Goal: Information Seeking & Learning: Learn about a topic

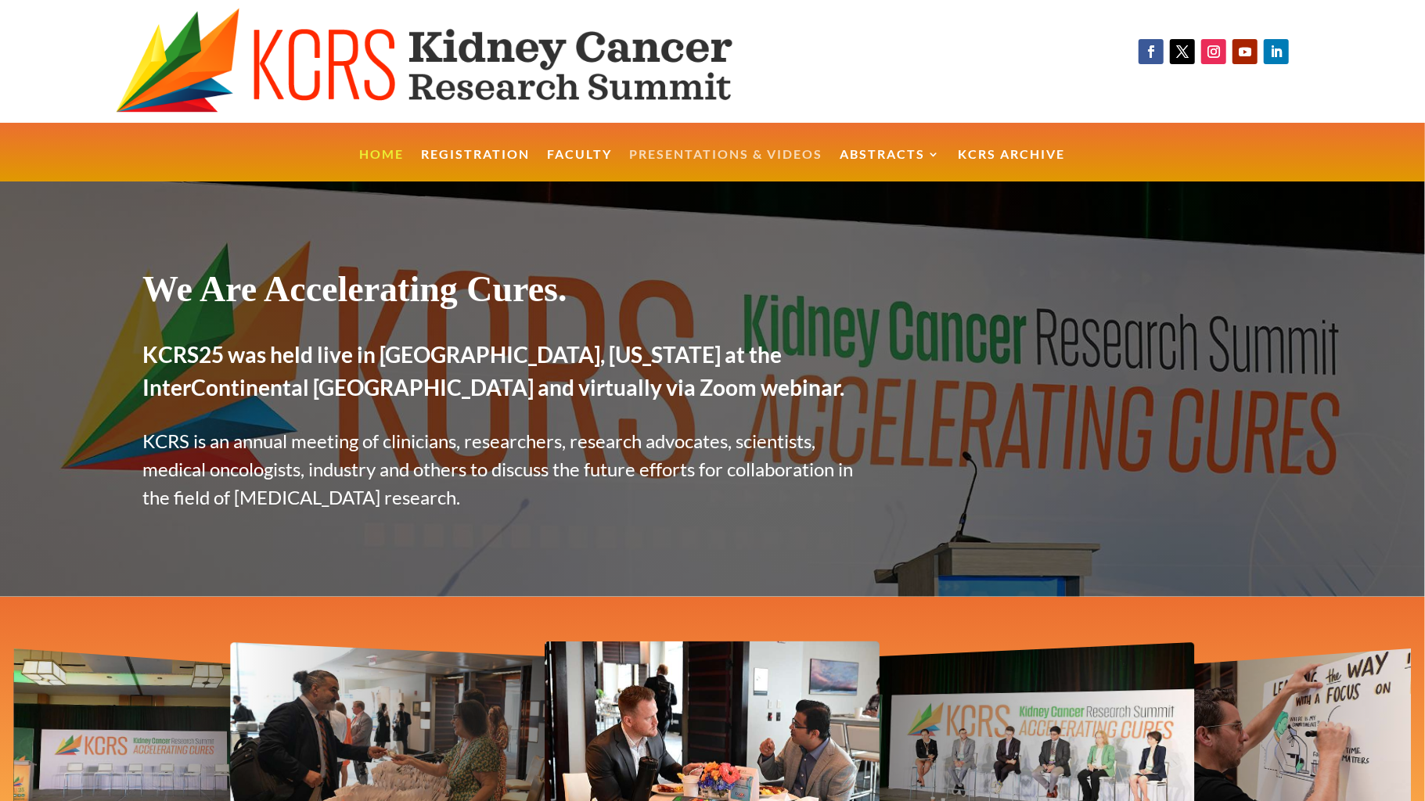
click at [793, 164] on link "Presentations & Videos" at bounding box center [726, 166] width 193 height 34
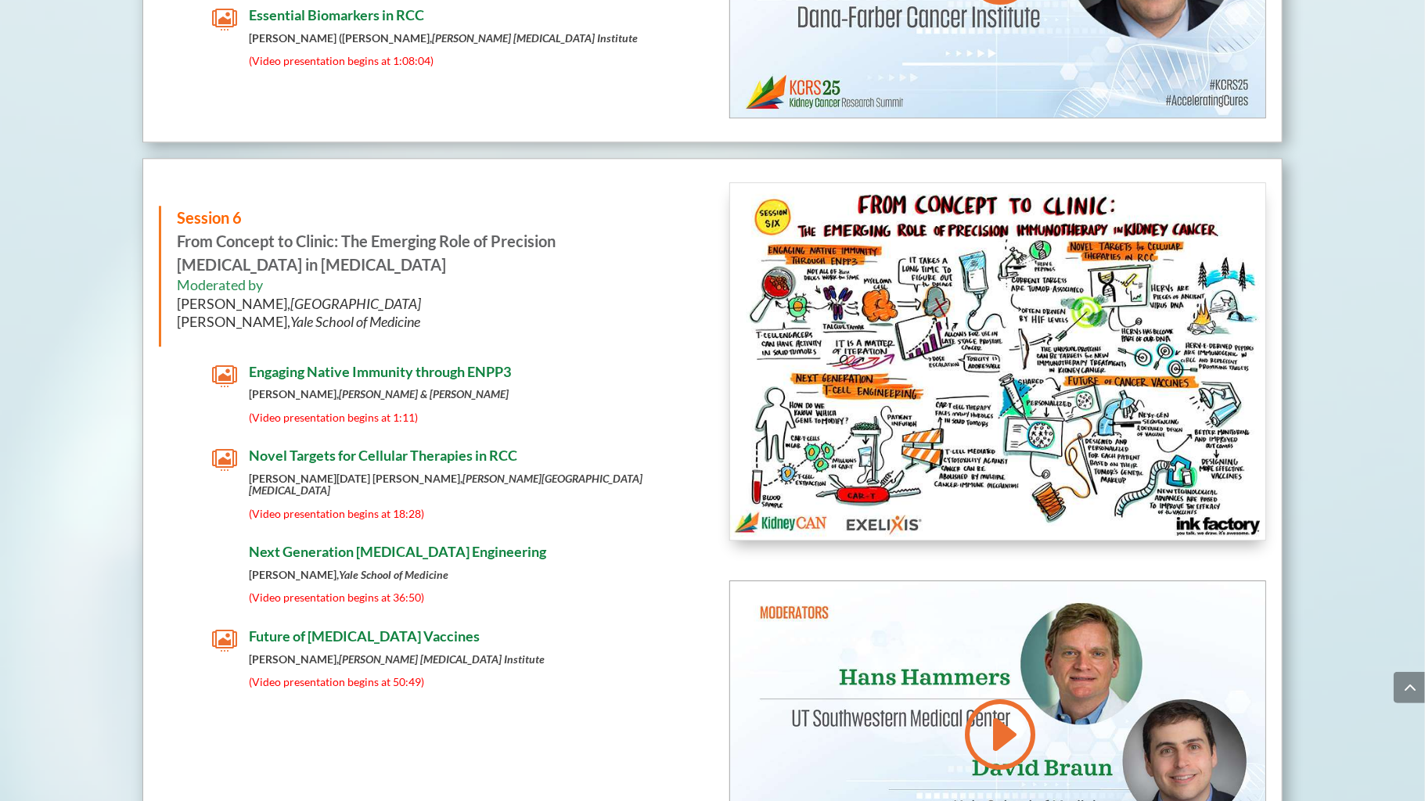
scroll to position [7549, 0]
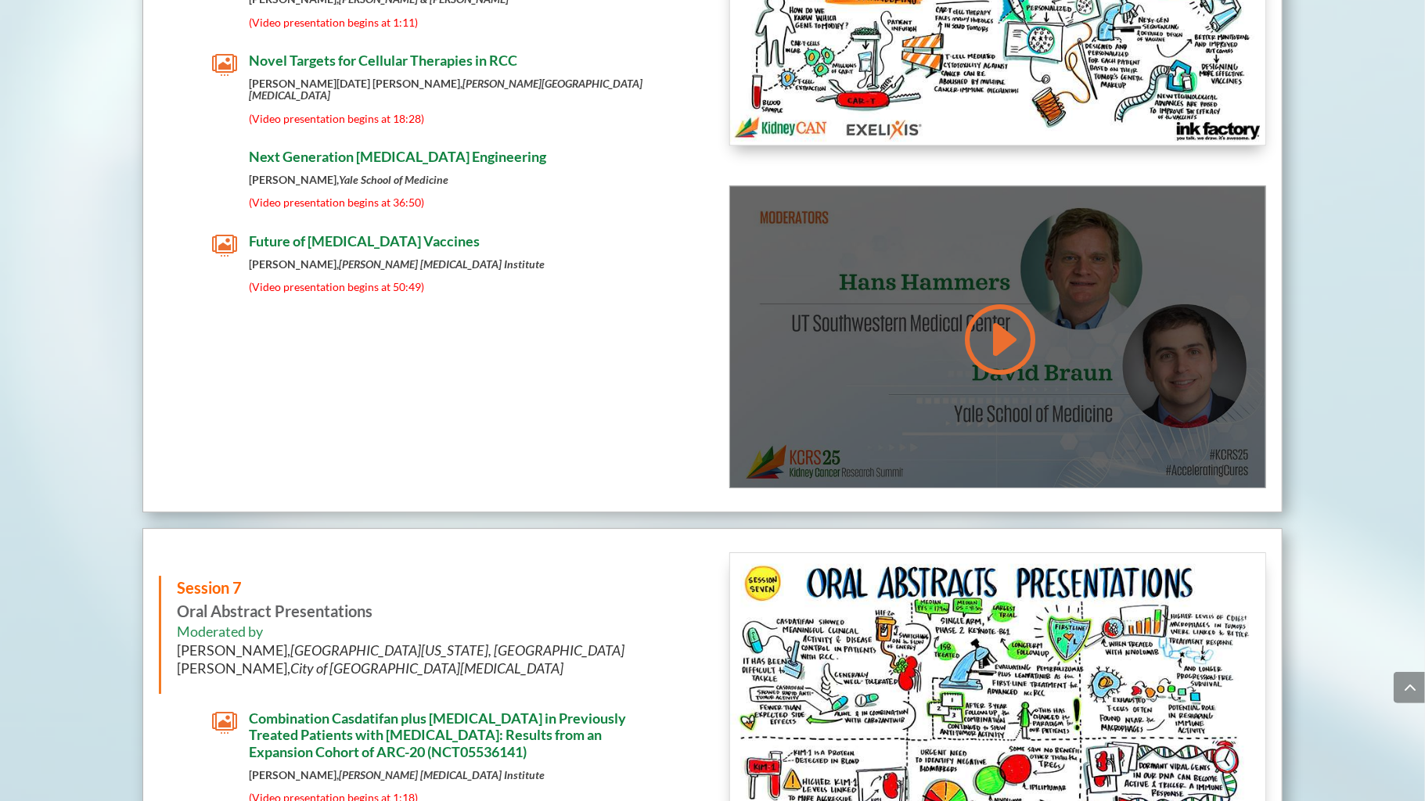
click at [1005, 300] on link at bounding box center [997, 339] width 75 height 79
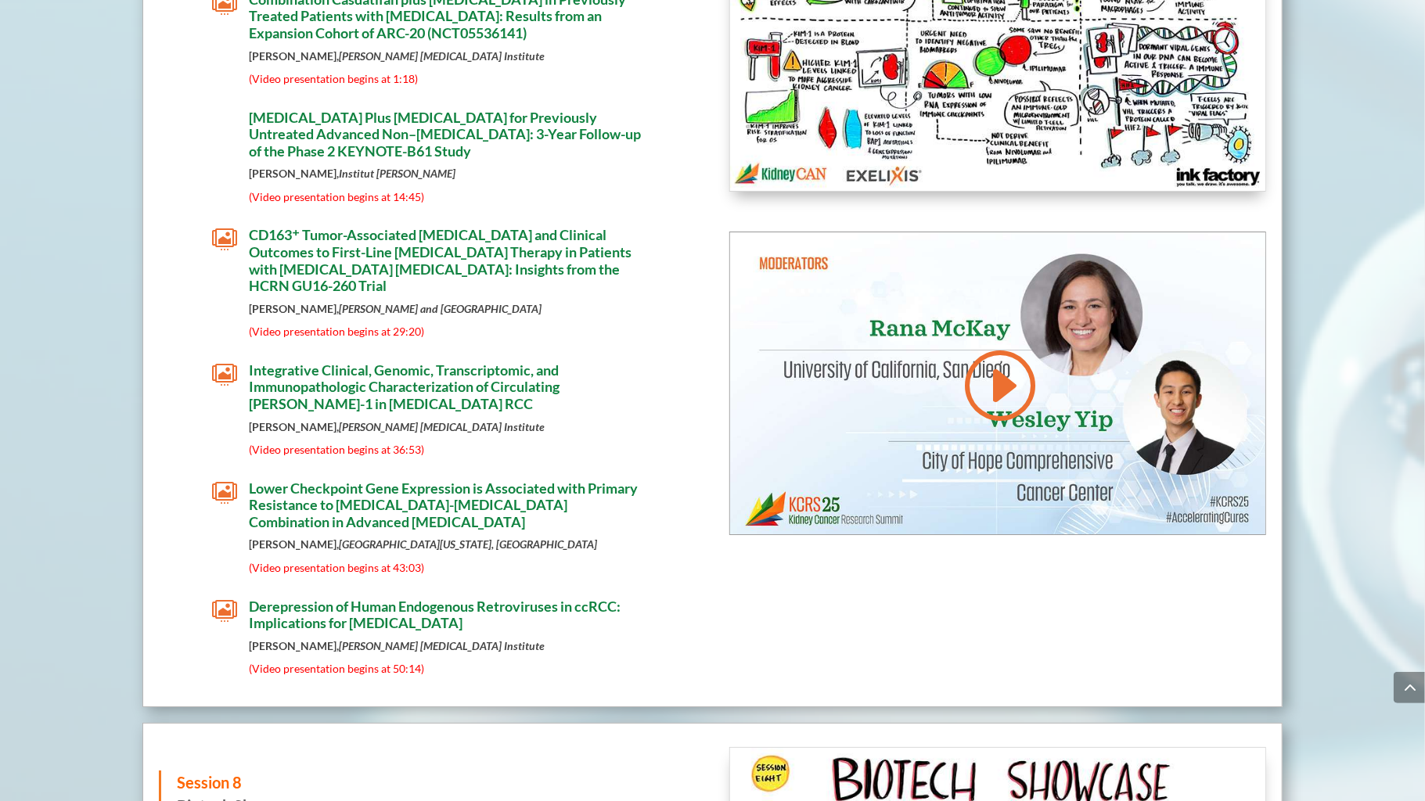
scroll to position [8333, 0]
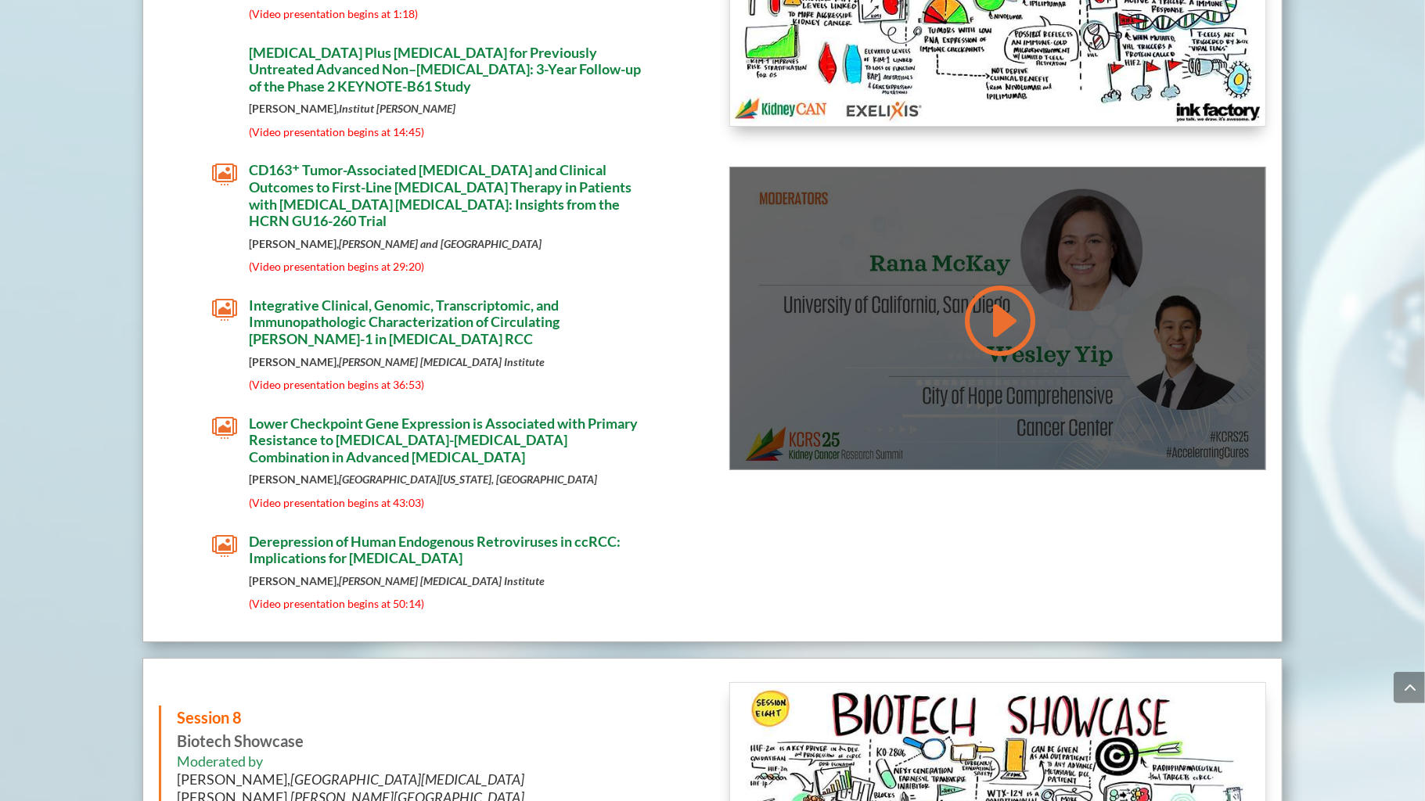
click at [1006, 283] on link at bounding box center [997, 320] width 75 height 79
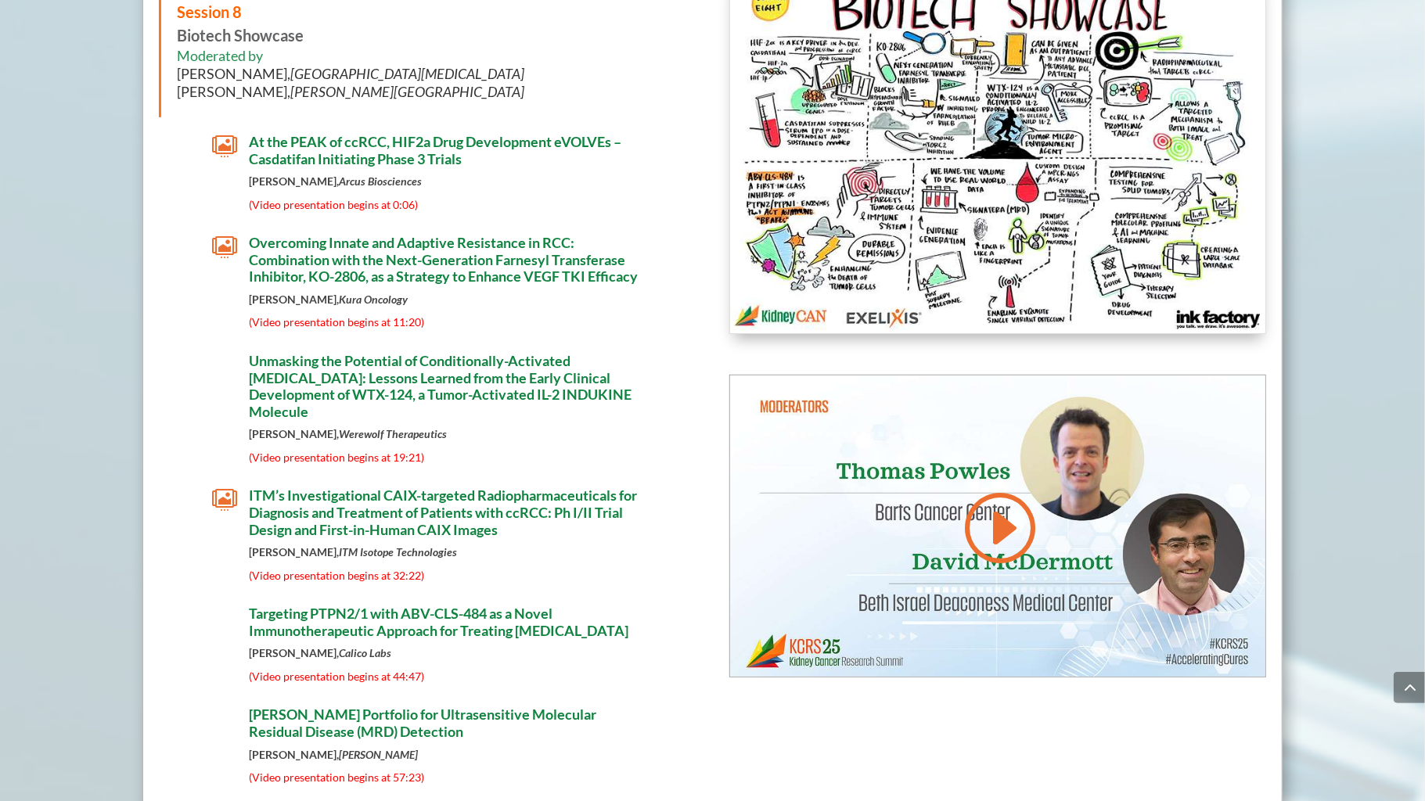
scroll to position [9122, 0]
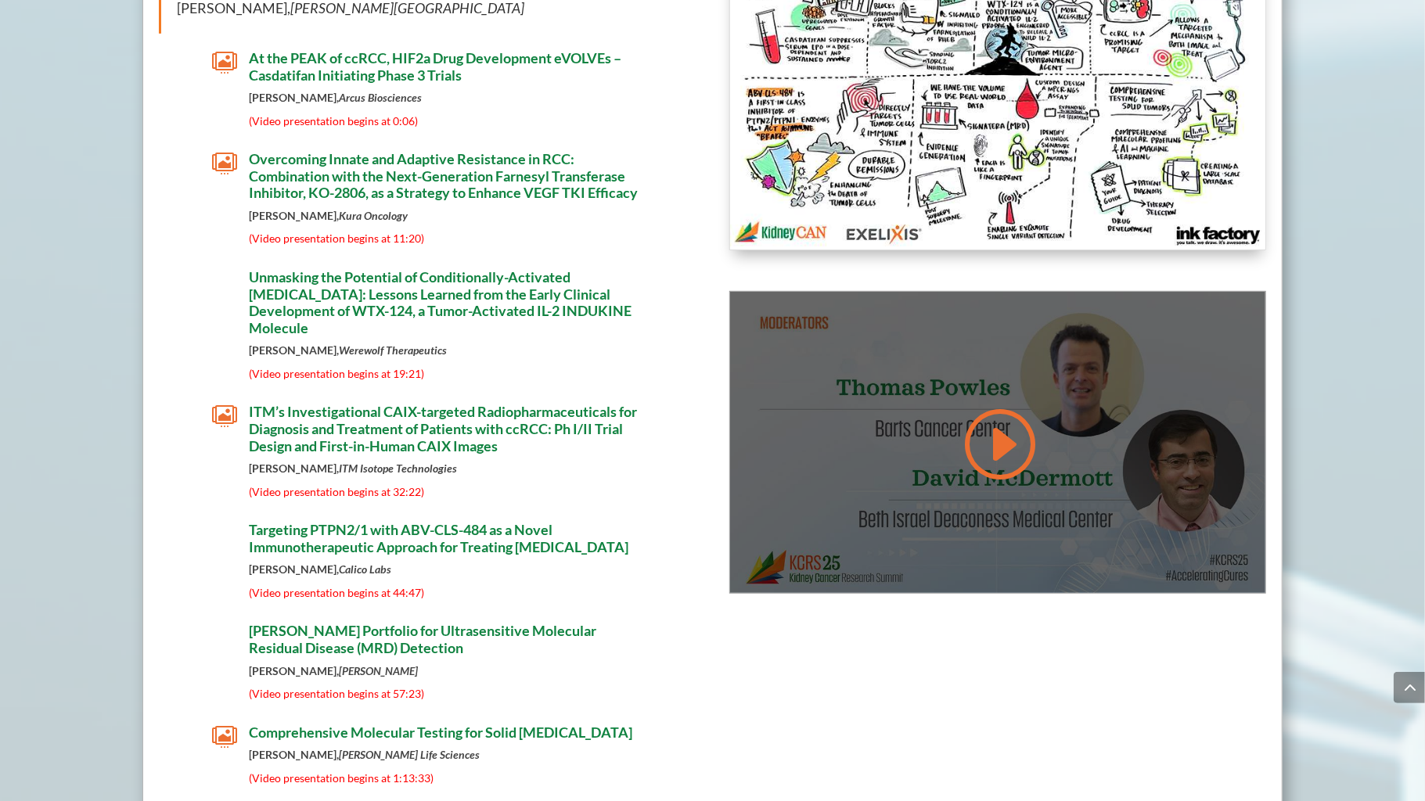
click at [1002, 405] on link at bounding box center [997, 444] width 75 height 79
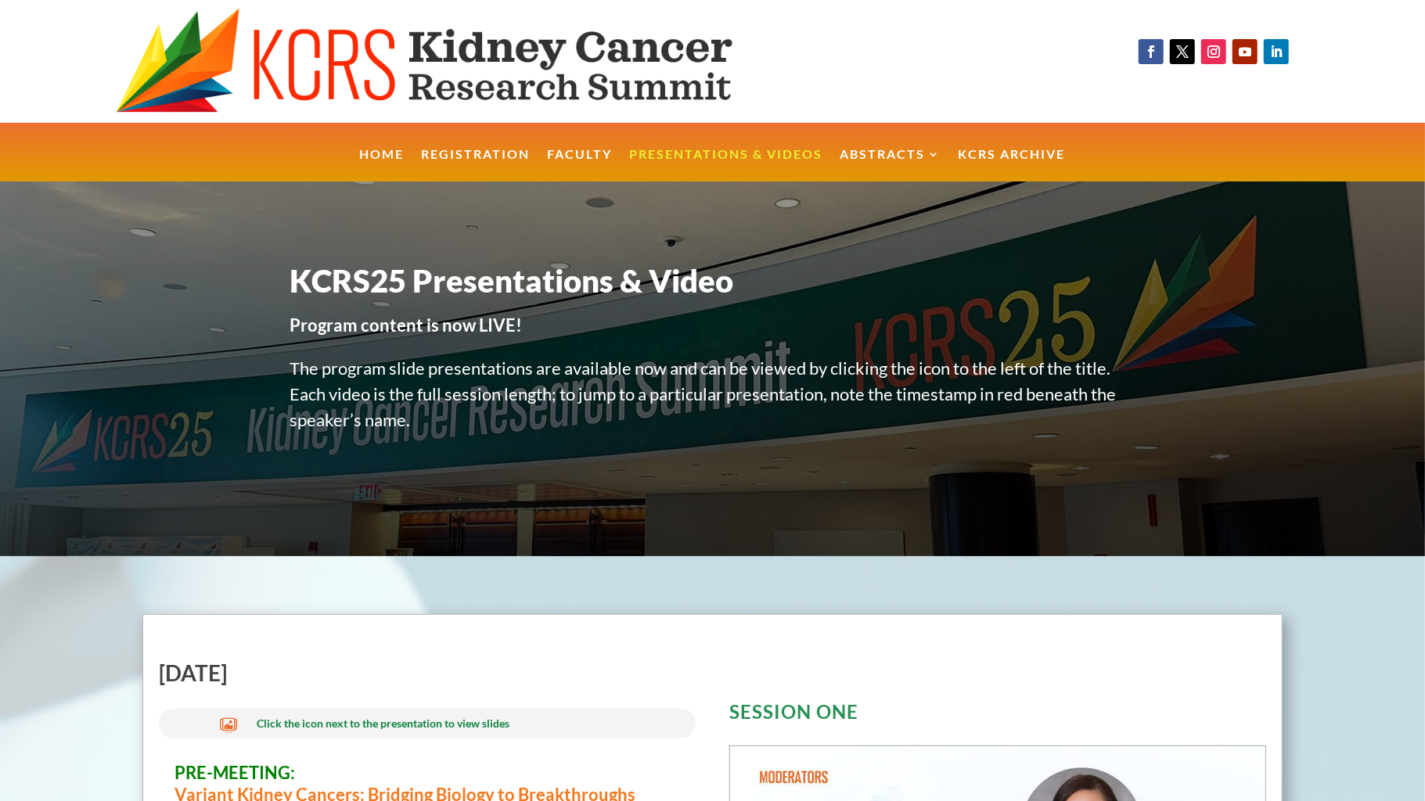
scroll to position [0, 0]
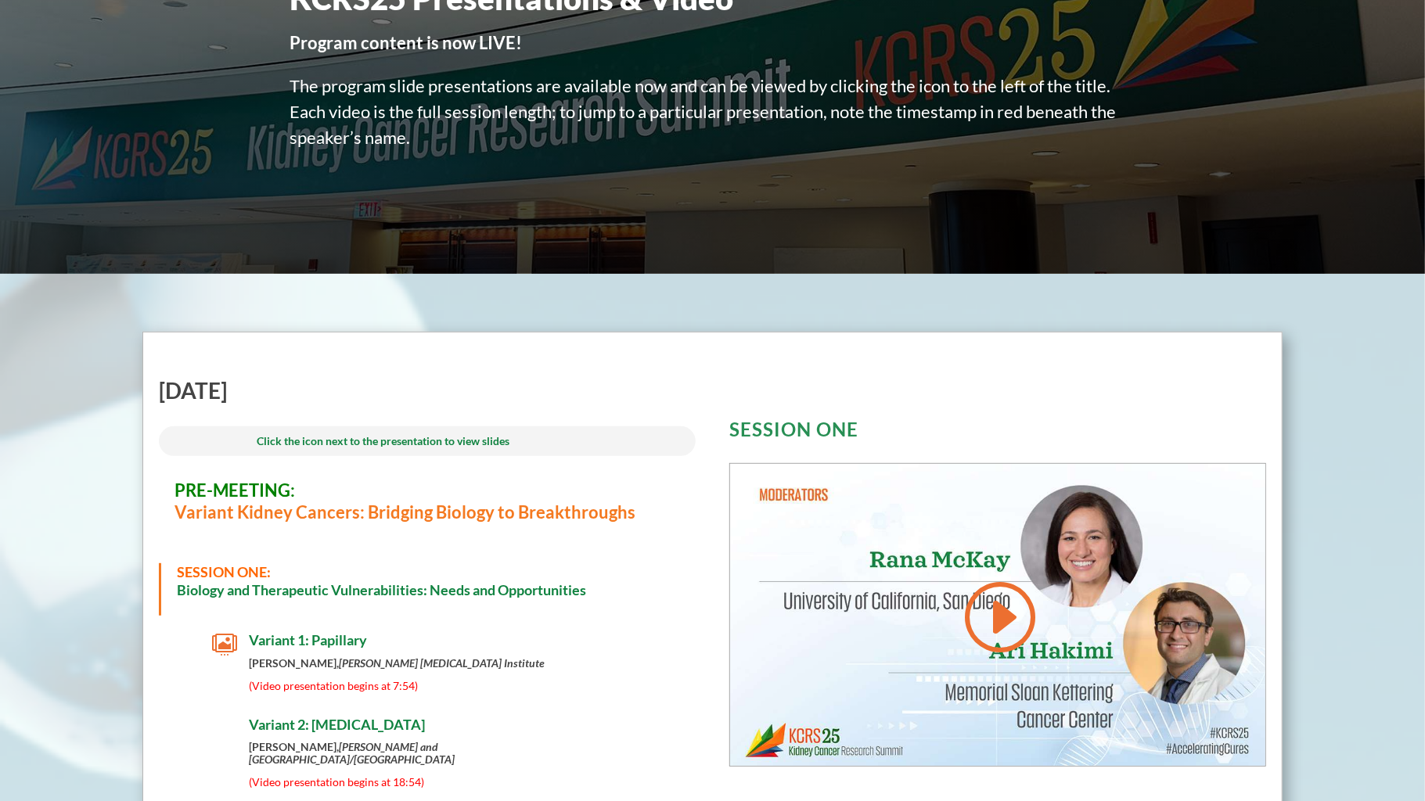
scroll to position [493, 0]
